Goal: Check status: Check status

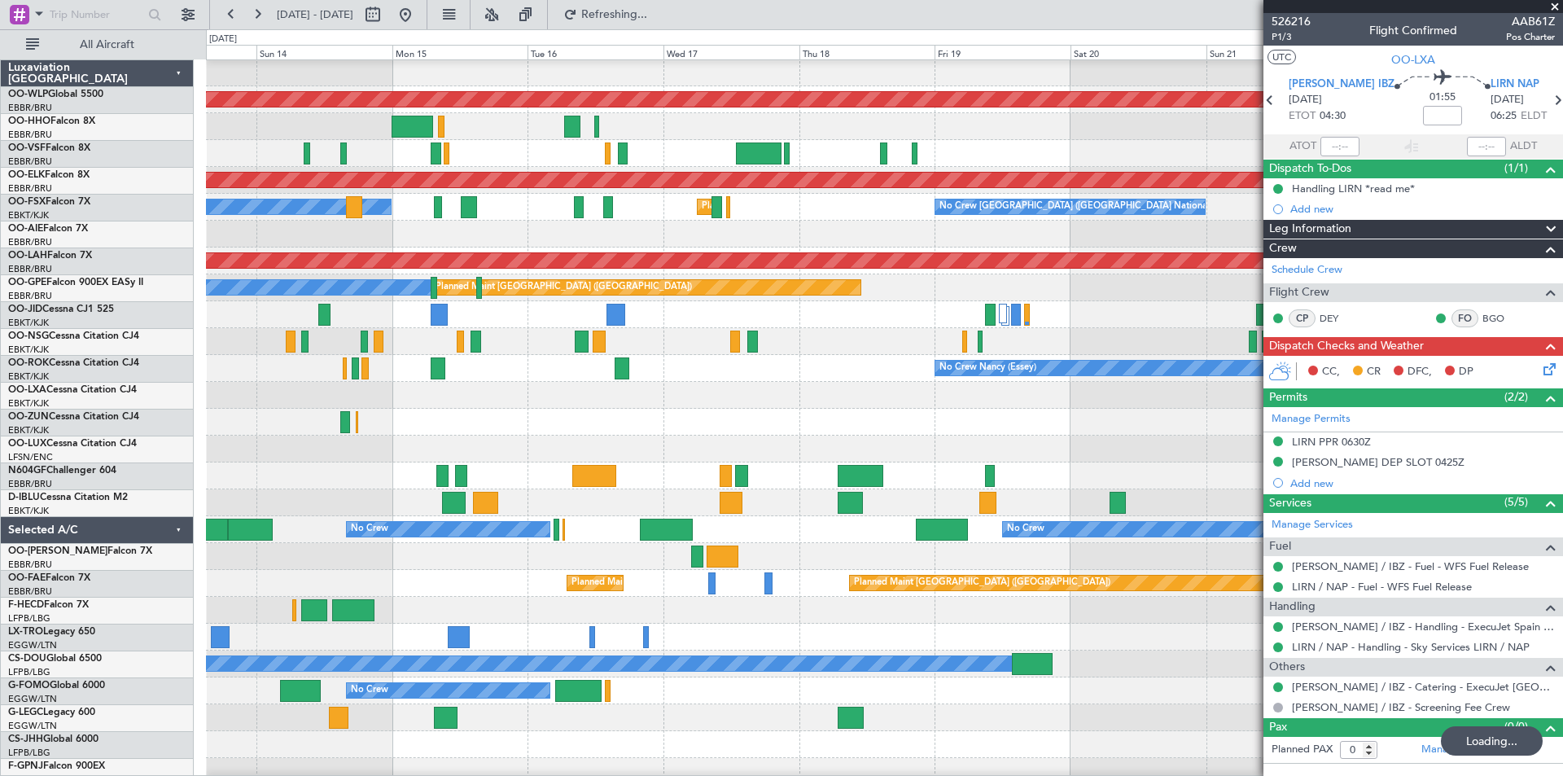
scroll to position [81, 0]
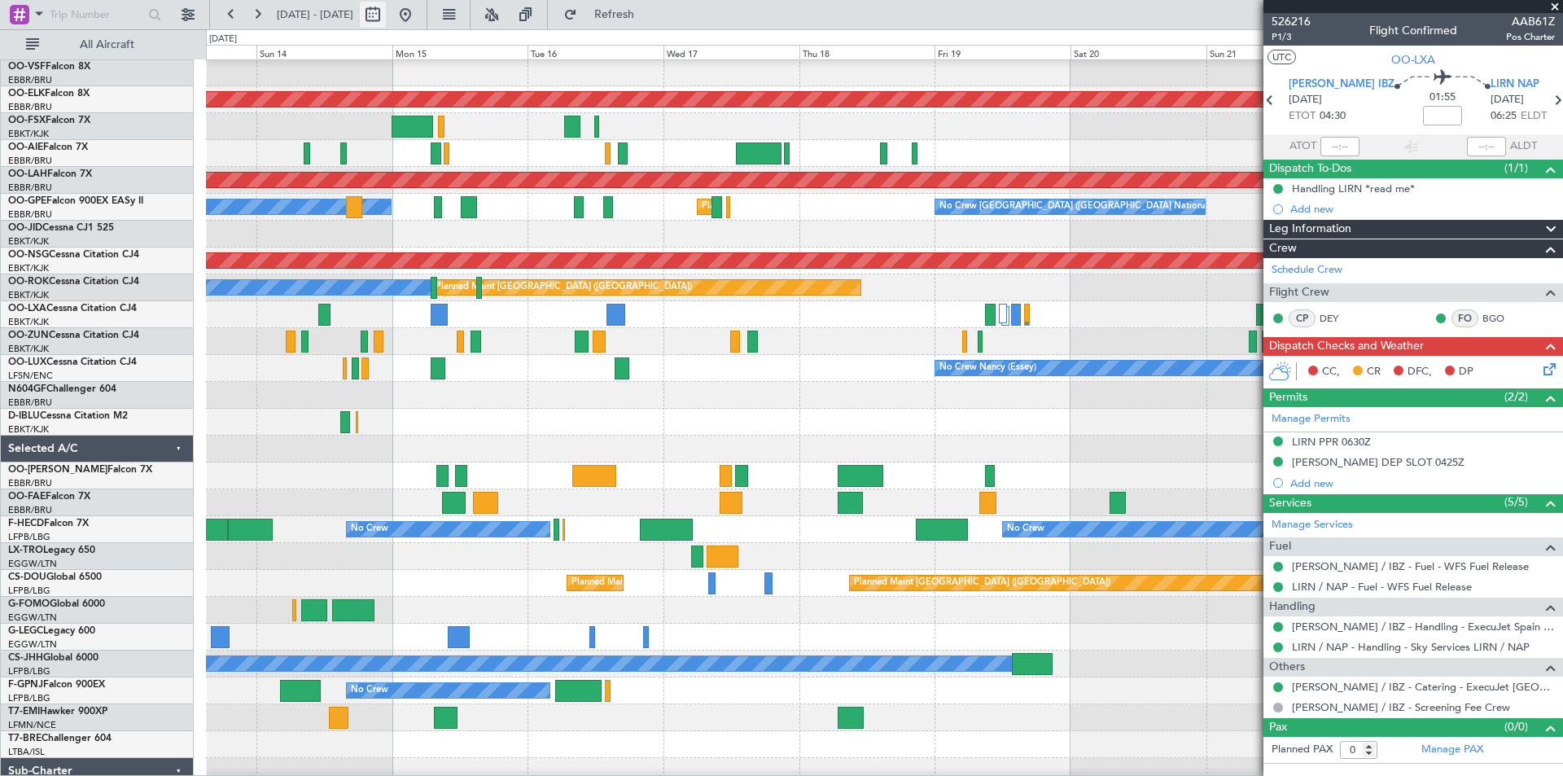
click at [386, 17] on button at bounding box center [373, 15] width 26 height 26
select select "9"
select select "2025"
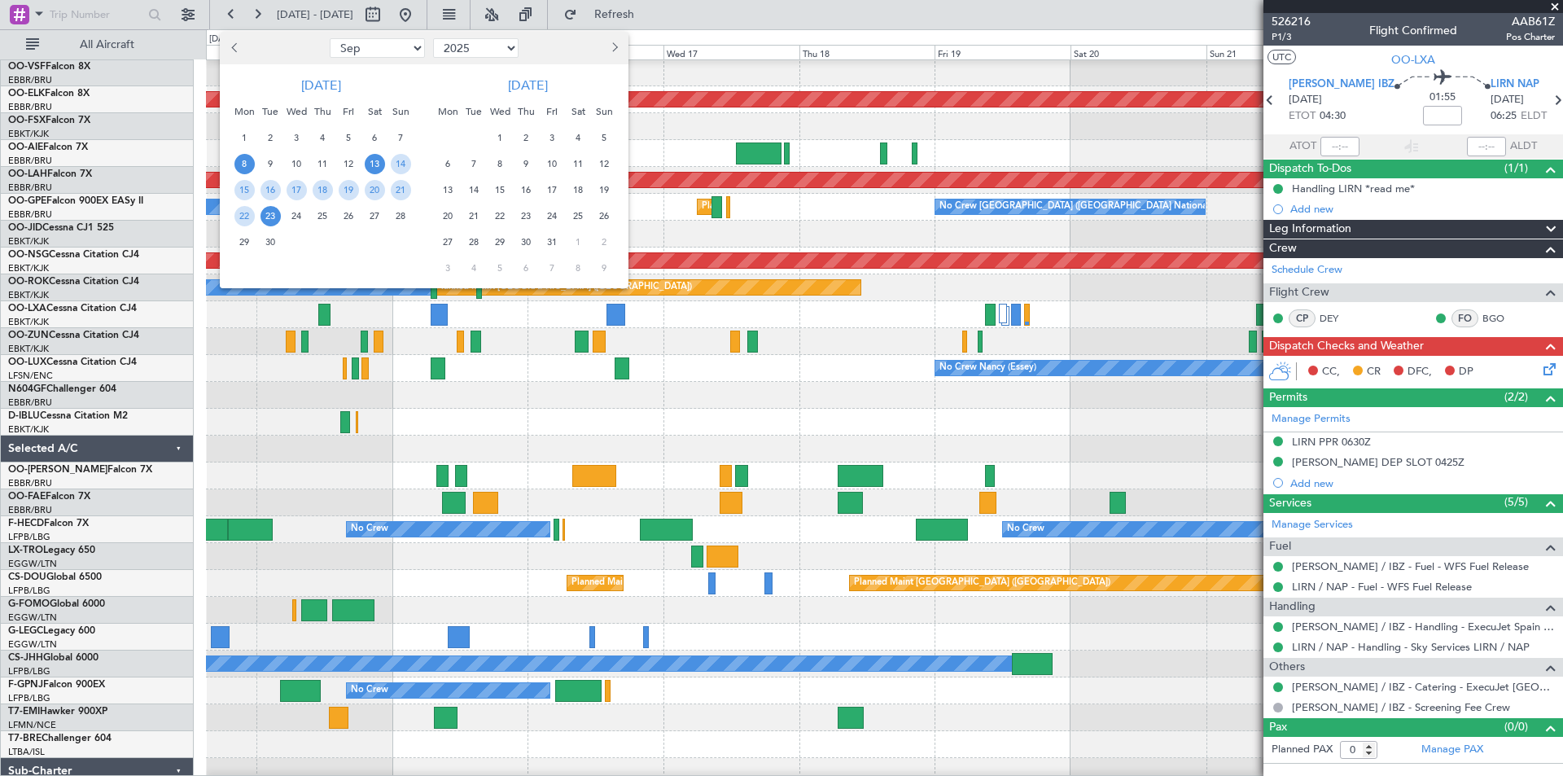
click at [243, 162] on span "8" at bounding box center [244, 164] width 20 height 20
click at [245, 216] on span "22" at bounding box center [244, 216] width 20 height 20
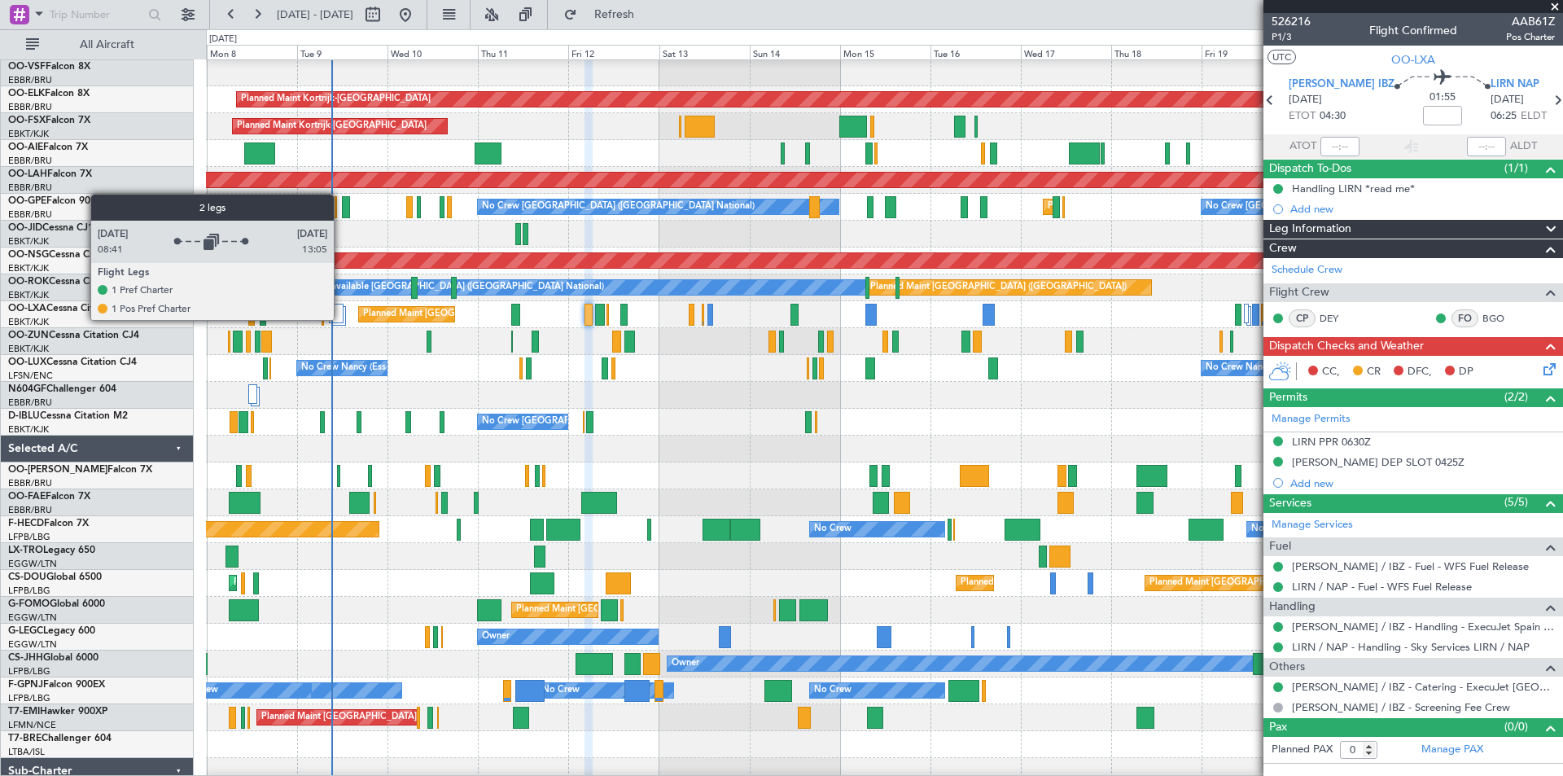
click at [341, 319] on div at bounding box center [336, 314] width 15 height 20
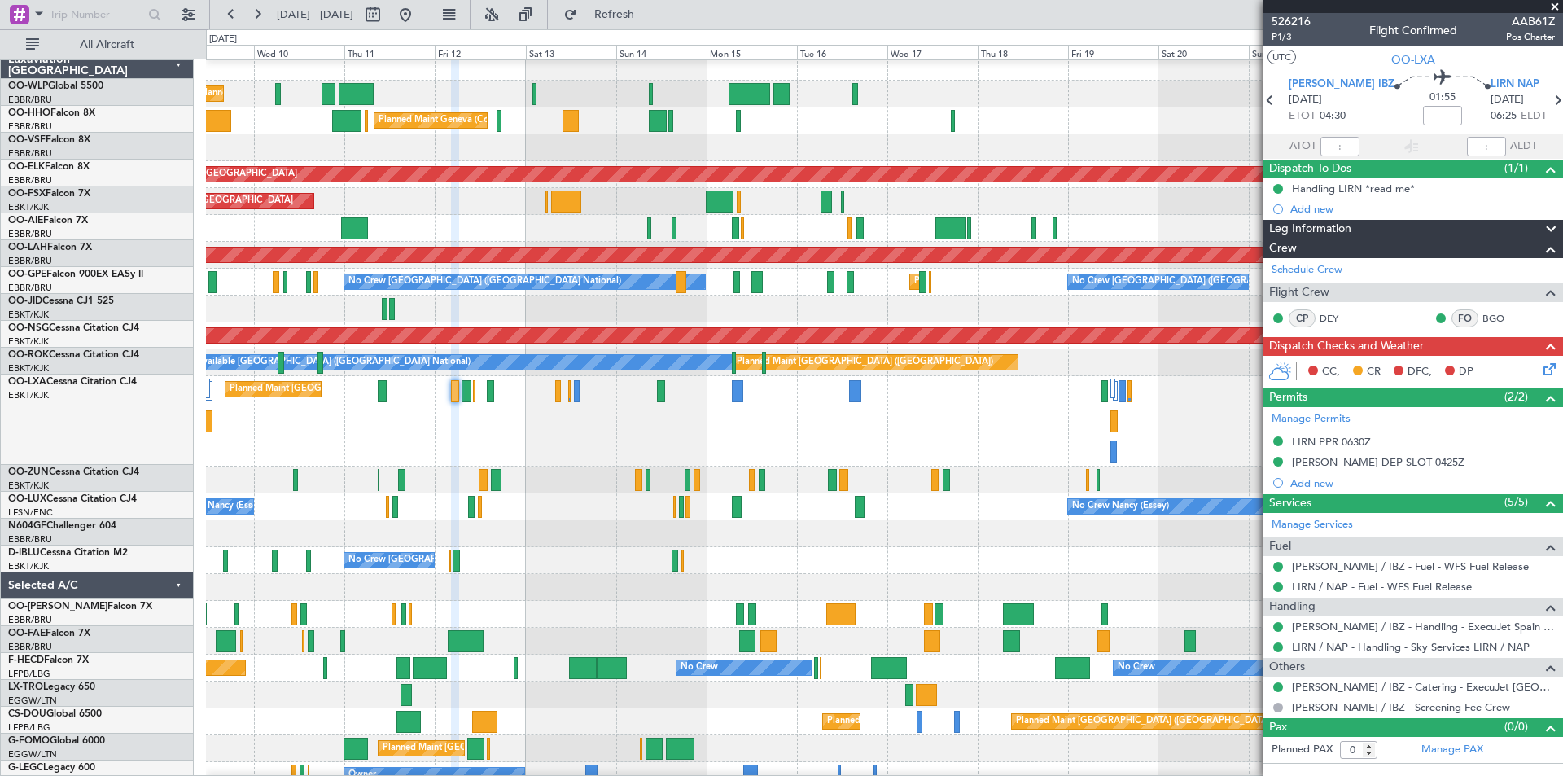
scroll to position [7, 0]
click at [847, 565] on div "No Crew [GEOGRAPHIC_DATA] ([GEOGRAPHIC_DATA] National) A/C Unavailable [GEOGRAP…" at bounding box center [884, 560] width 1356 height 27
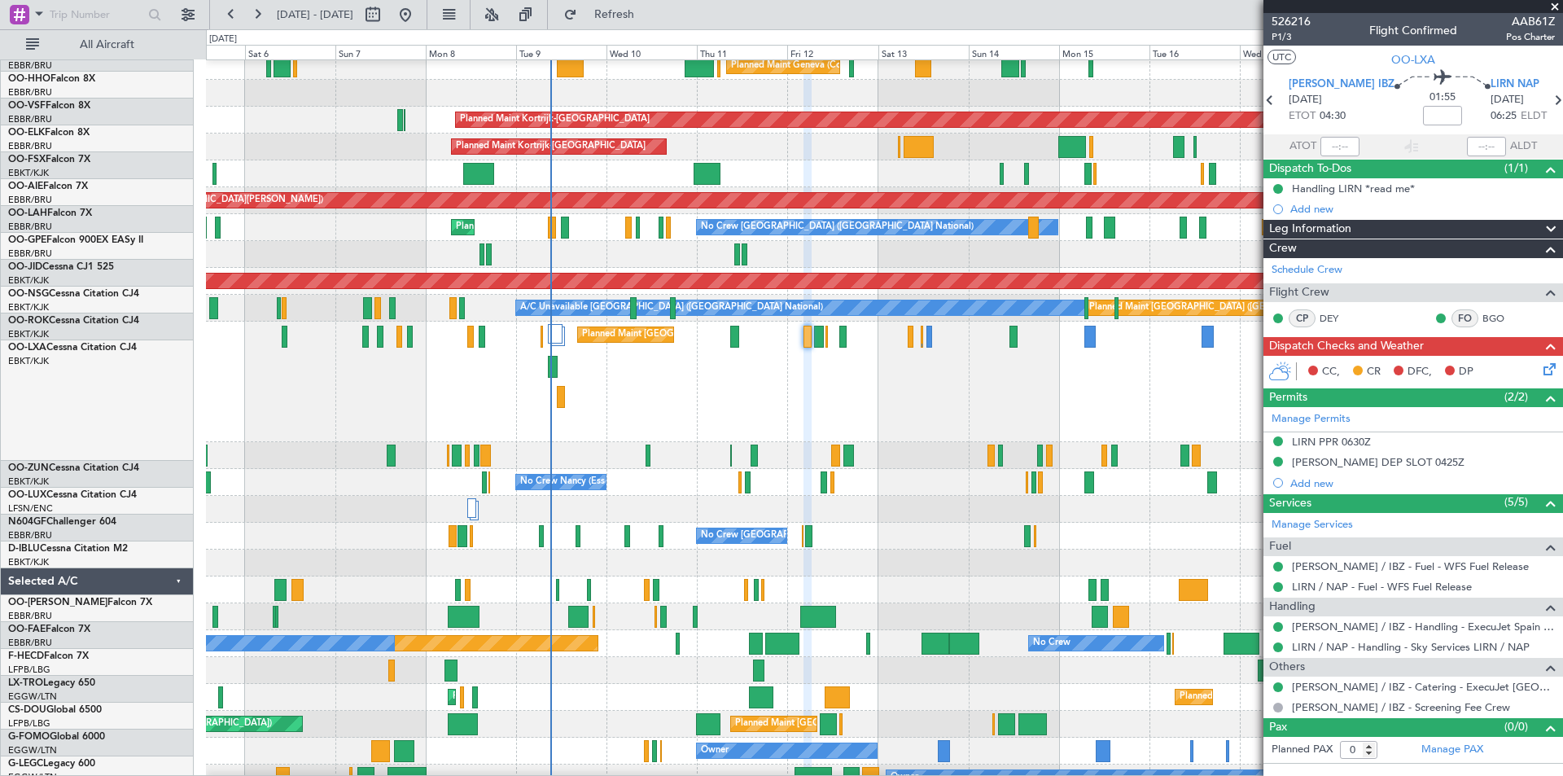
scroll to position [59, 0]
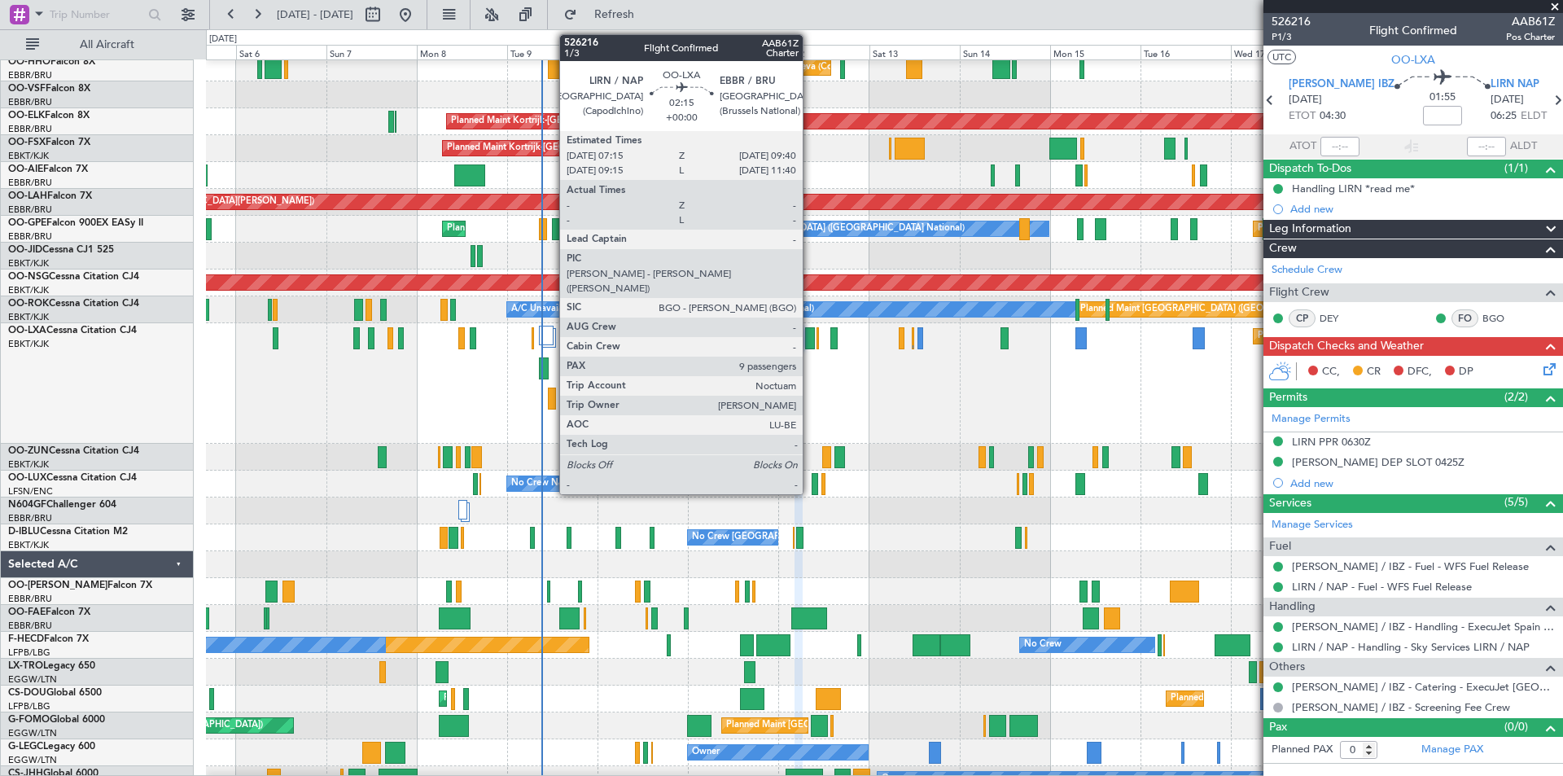
click at [810, 341] on div at bounding box center [810, 338] width 10 height 22
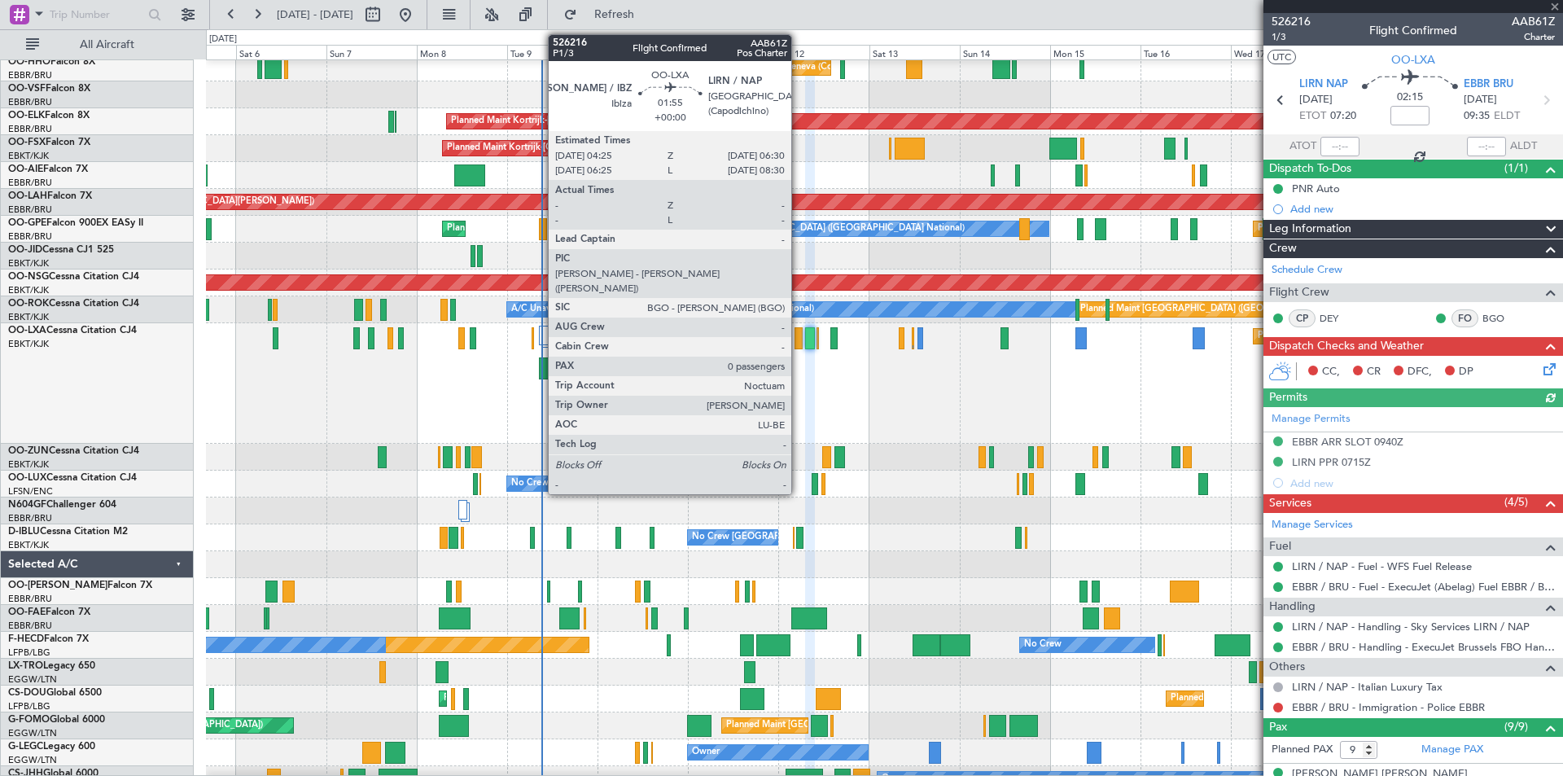
click at [798, 338] on div at bounding box center [798, 338] width 8 height 22
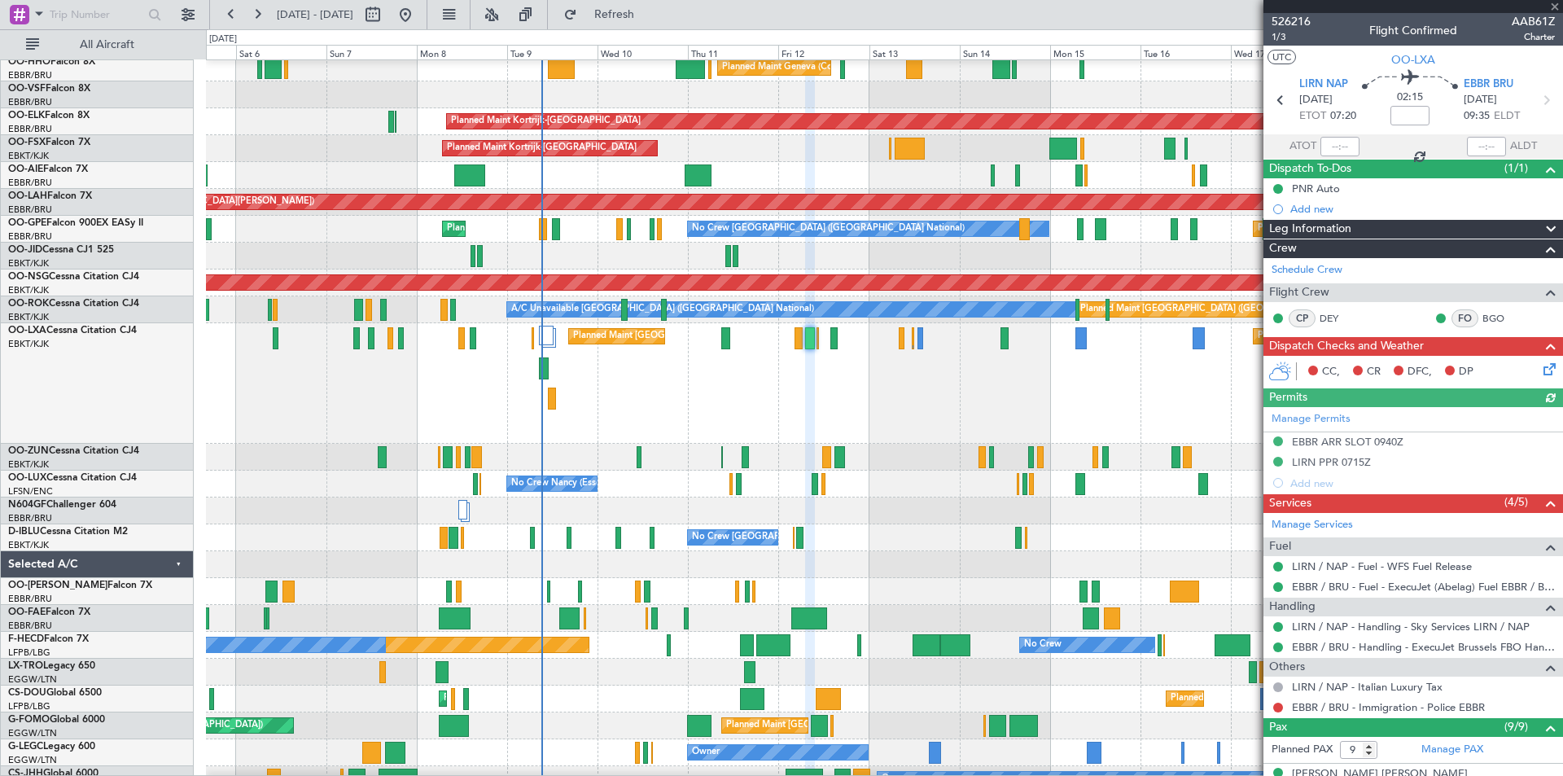
type input "0"
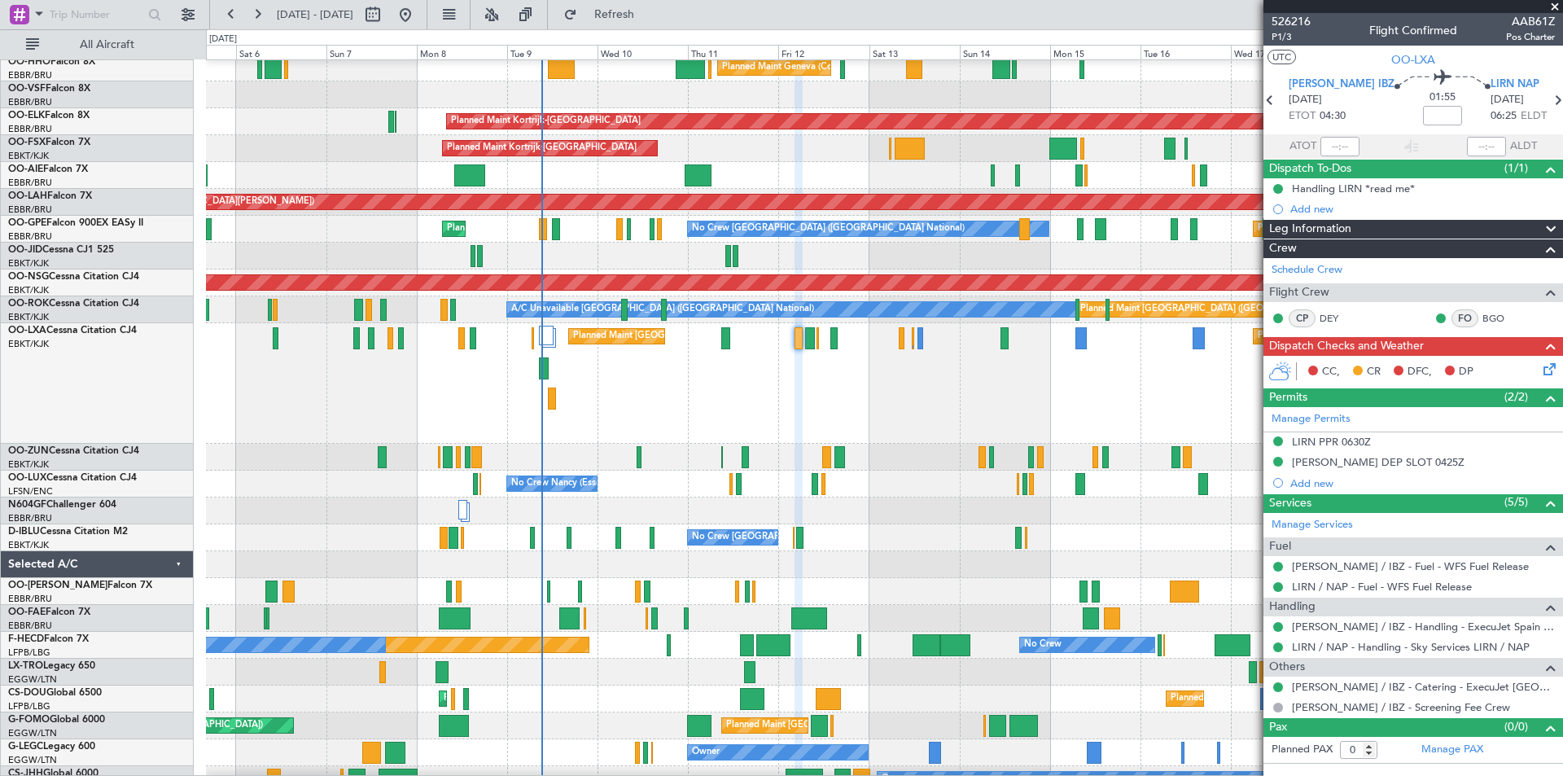
click at [1556, 10] on span at bounding box center [1554, 7] width 16 height 15
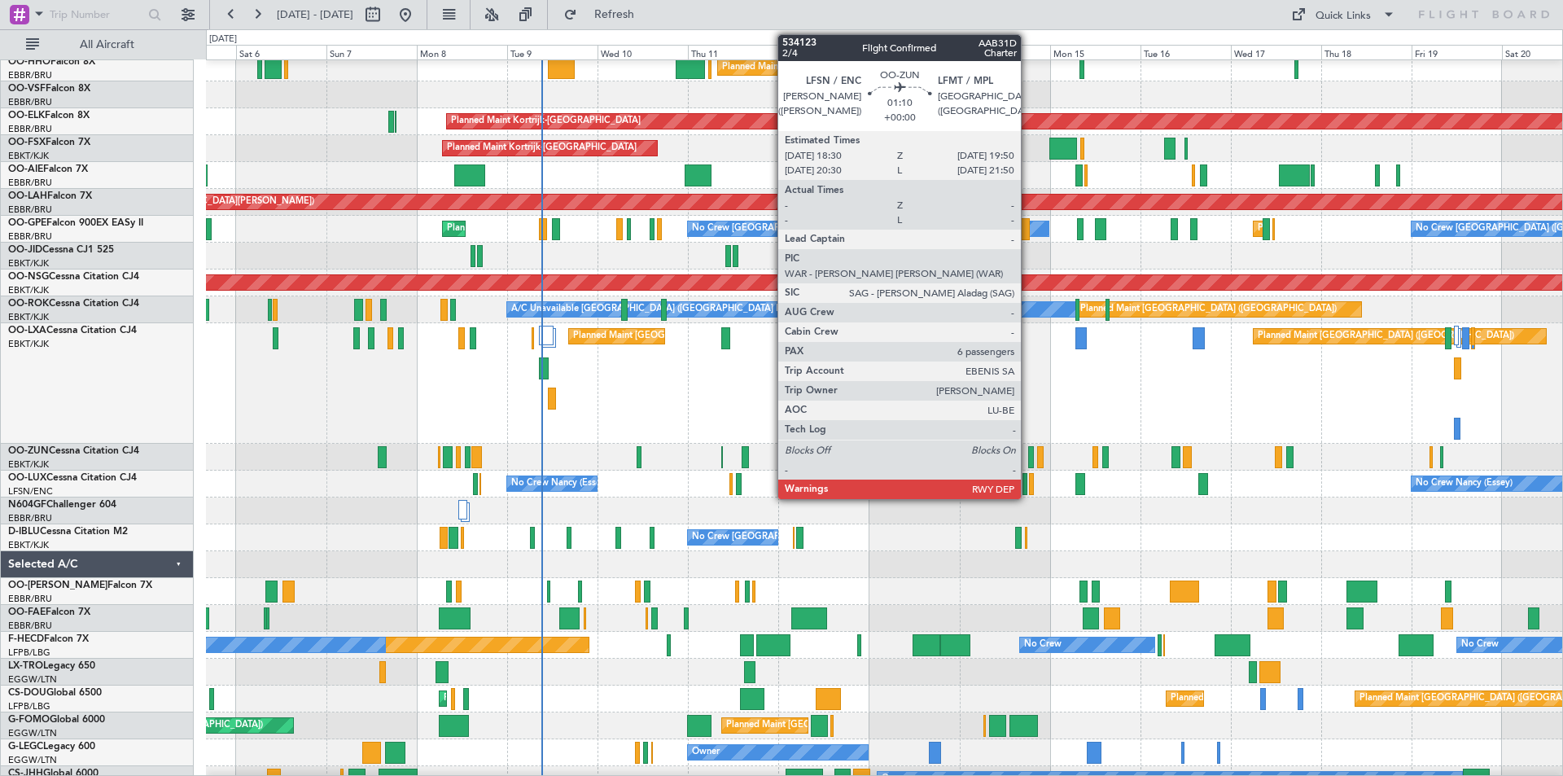
click at [1028, 455] on div at bounding box center [1031, 457] width 6 height 22
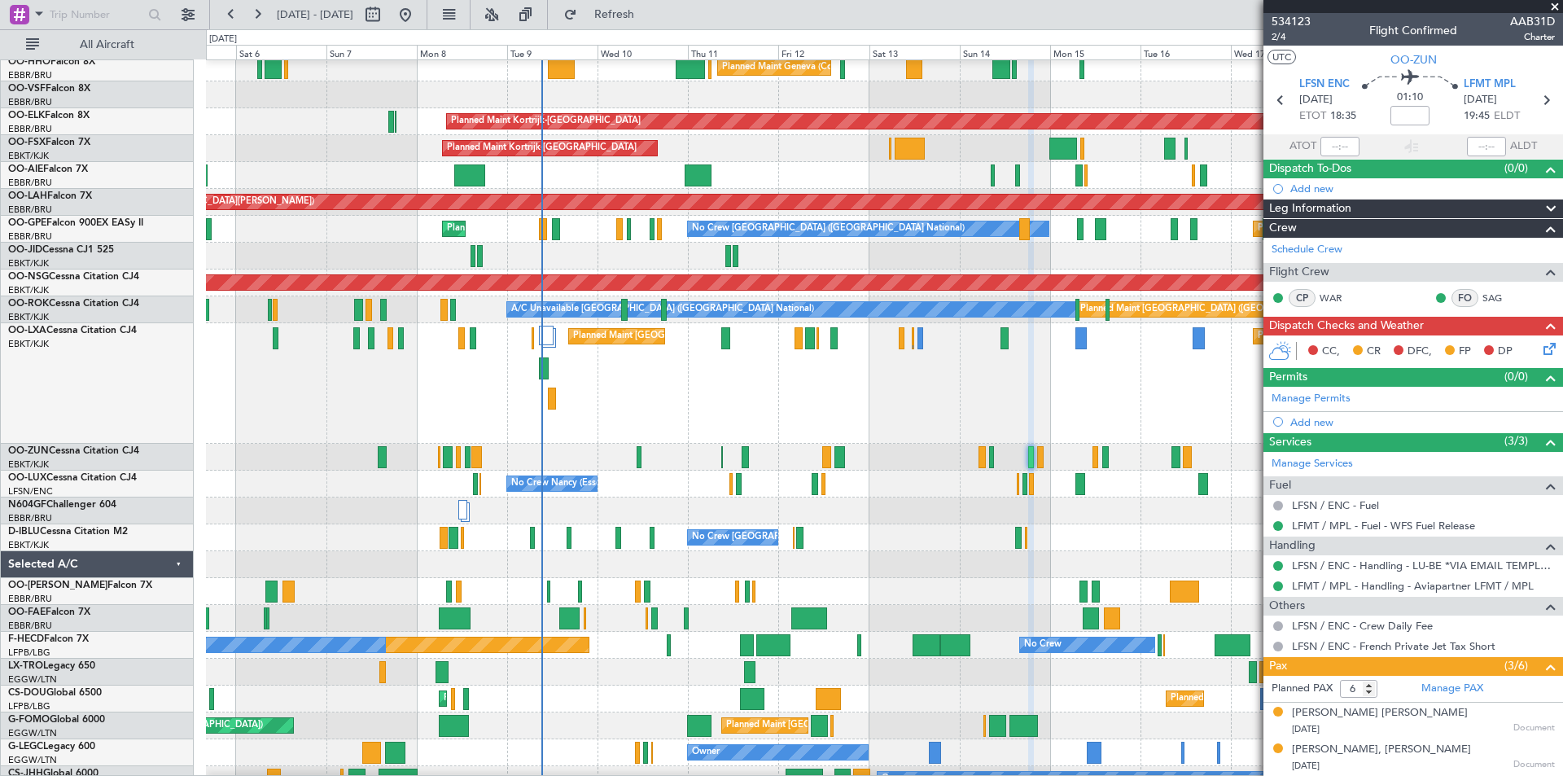
click at [1553, 8] on span at bounding box center [1554, 7] width 16 height 15
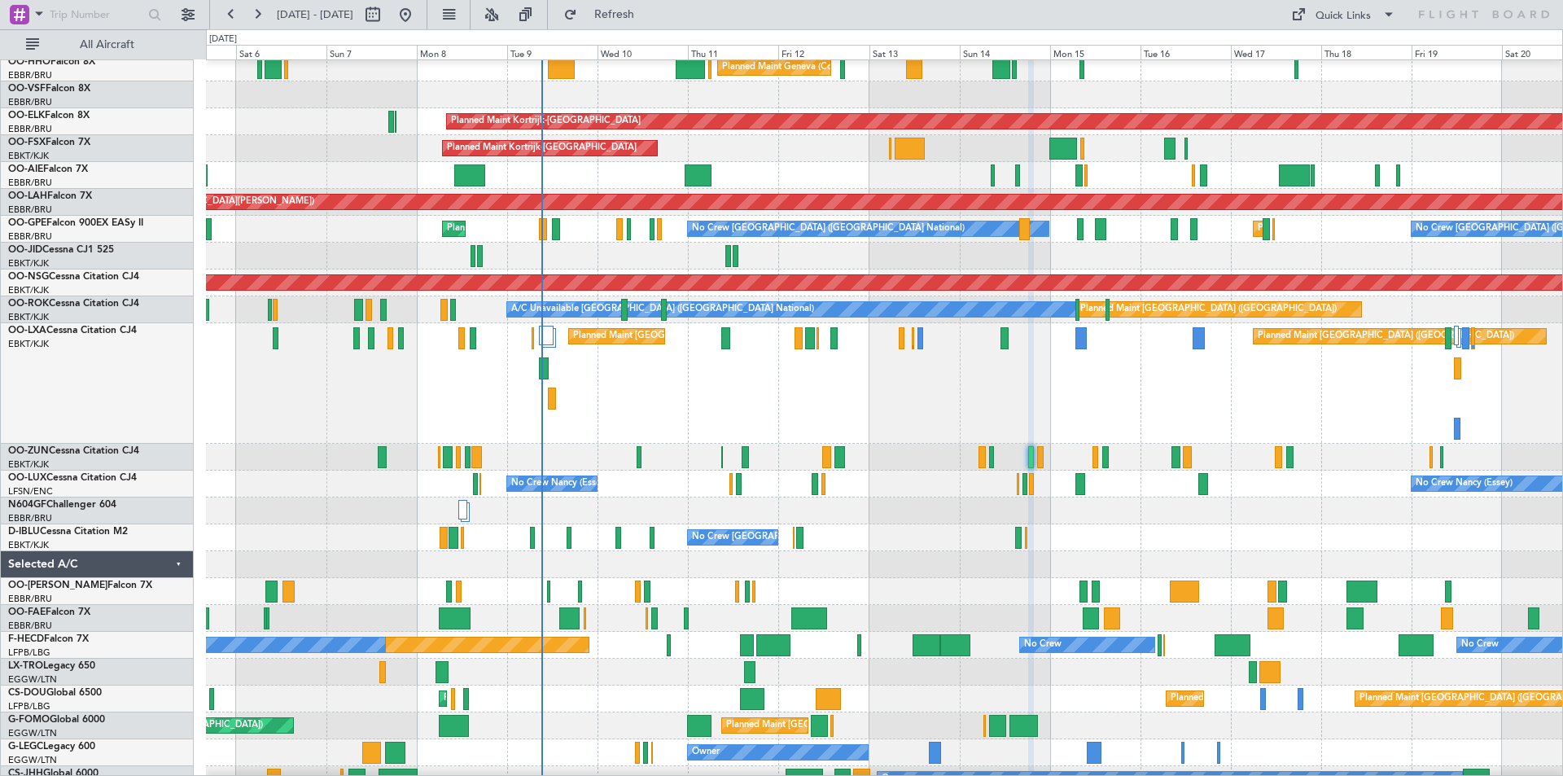
type input "0"
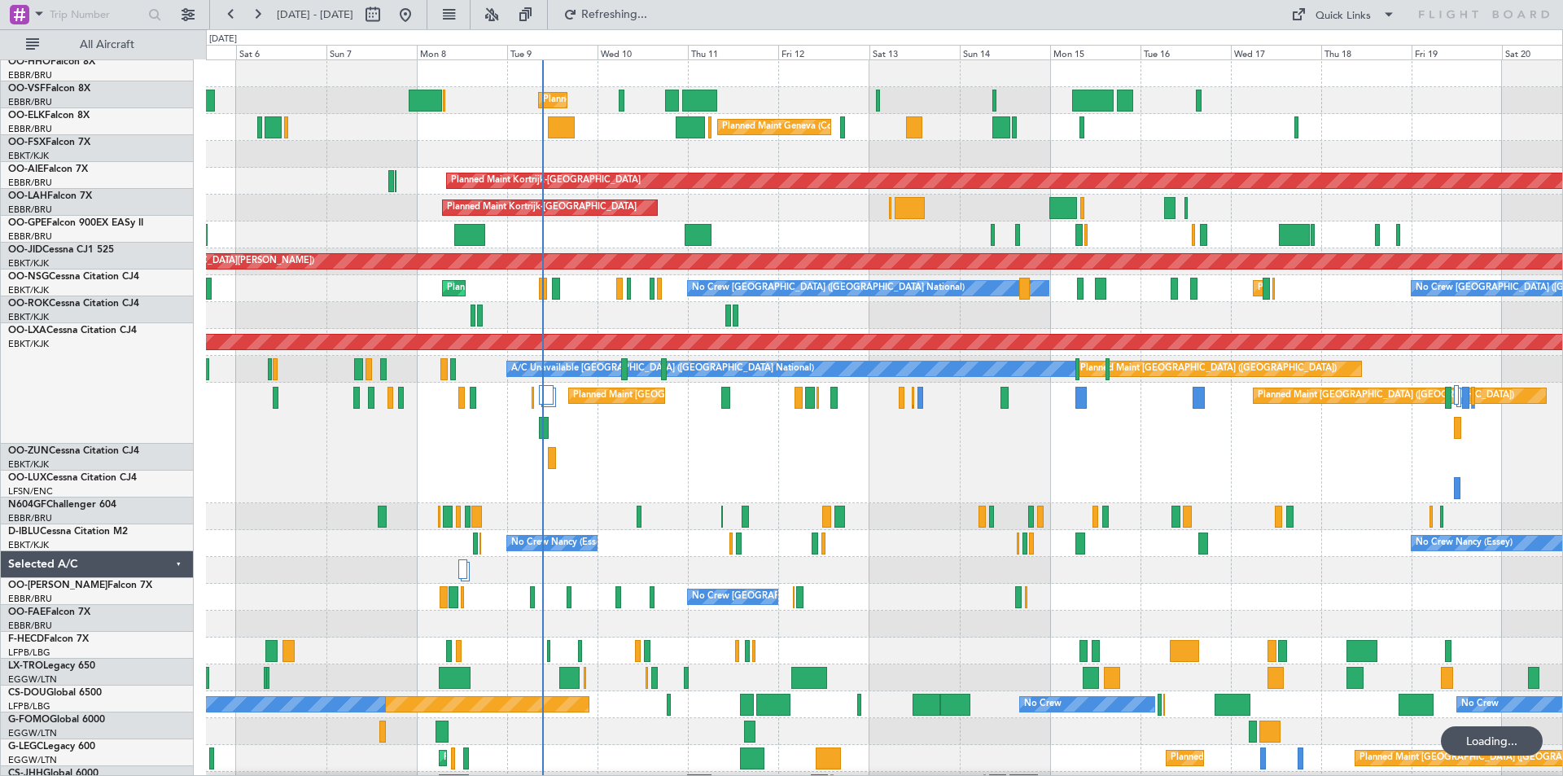
scroll to position [0, 0]
